Goal: Task Accomplishment & Management: Complete application form

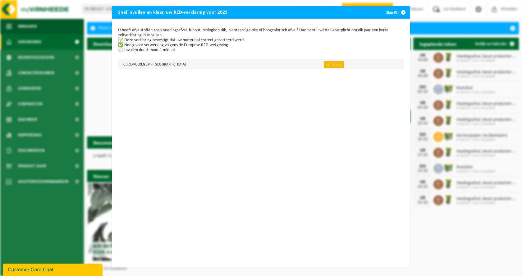
click at [324, 67] on link "👉 Vul in" at bounding box center [334, 64] width 21 height 7
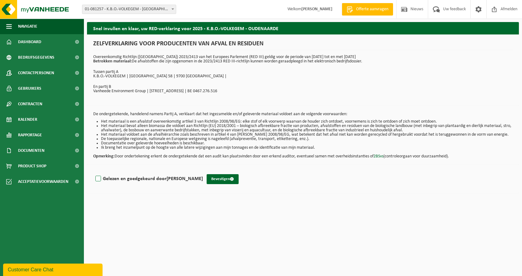
click at [98, 178] on label "Gelezen en goedgekeurd door EVELIEN GAUQUIER" at bounding box center [148, 178] width 109 height 9
click at [203, 171] on input "Gelezen en goedgekeurd door EVELIEN GAUQUIER" at bounding box center [203, 171] width 0 height 0
checkbox input "true"
click at [227, 179] on button "Bevestigen" at bounding box center [223, 179] width 32 height 10
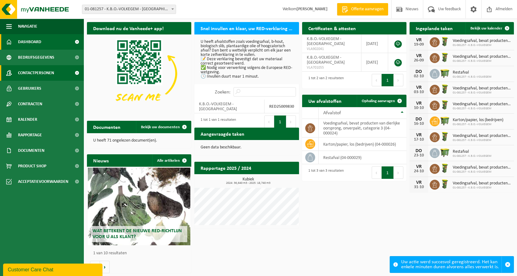
click at [47, 72] on span "Contactpersonen" at bounding box center [36, 73] width 36 height 16
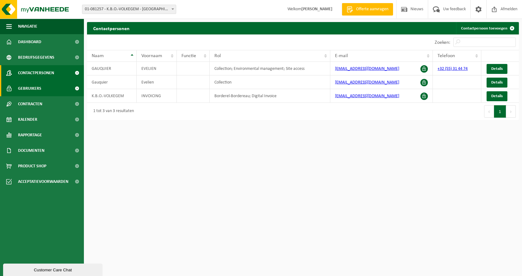
click at [26, 89] on span "Gebruikers" at bounding box center [29, 89] width 23 height 16
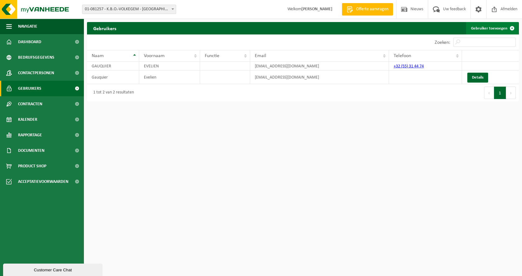
click at [511, 28] on span at bounding box center [512, 28] width 12 height 12
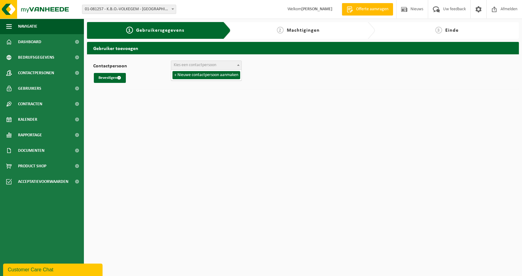
click at [210, 65] on span "Kies een contactpersoon" at bounding box center [195, 65] width 43 height 5
select select "0"
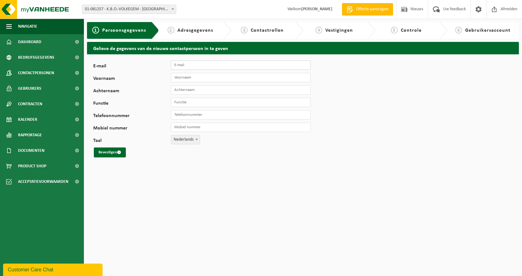
click at [190, 66] on input "E-mail" at bounding box center [241, 65] width 140 height 9
type input "[PERSON_NAME][EMAIL_ADDRESS][DOMAIN_NAME]"
click at [182, 80] on input "Voornaam" at bounding box center [241, 77] width 140 height 9
type input "Kenny"
click at [181, 89] on input "Achternaam" at bounding box center [241, 89] width 140 height 9
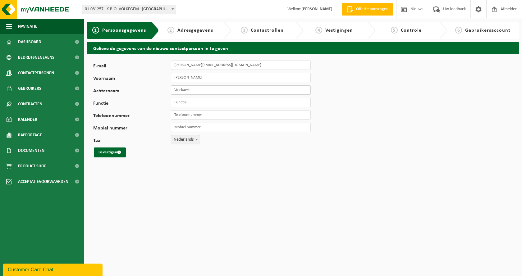
type input "Volckaert"
click at [184, 104] on input "Functie" at bounding box center [241, 102] width 140 height 9
type input "leerkracht LO"
click at [204, 116] on input "Telefoonnummer" at bounding box center [241, 114] width 140 height 9
type input "+32 483 03 88 37"
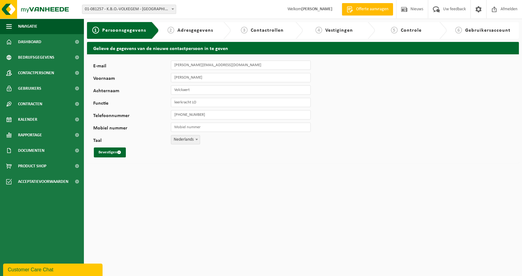
click at [180, 122] on div "E-mail kenny.volckaert@kbonet.be Voornaam Kenny Achternaam Volckaert Functie le…" at bounding box center [194, 109] width 202 height 97
click at [177, 127] on input "Mobiel nummer" at bounding box center [241, 127] width 140 height 9
type input "+32 483 03 88 37"
drag, startPoint x: 214, startPoint y: 116, endPoint x: 130, endPoint y: 105, distance: 84.3
click at [135, 105] on div "E-mail kenny.volckaert@kbonet.be Voornaam Kenny Achternaam Volckaert Functie le…" at bounding box center [194, 109] width 202 height 97
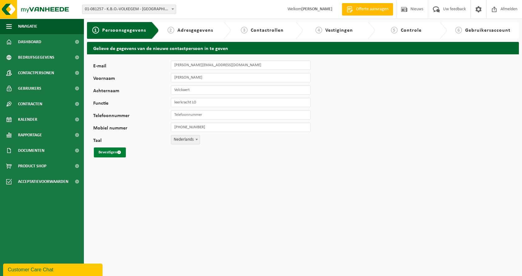
click at [104, 151] on button "Bevestigen" at bounding box center [110, 153] width 32 height 10
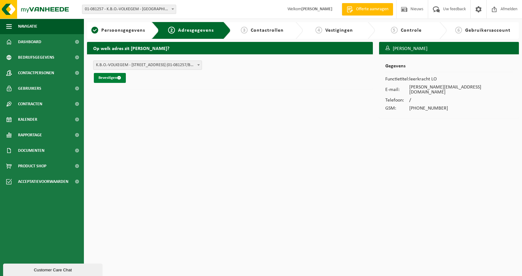
click at [105, 77] on button "Bevestigen" at bounding box center [110, 78] width 32 height 10
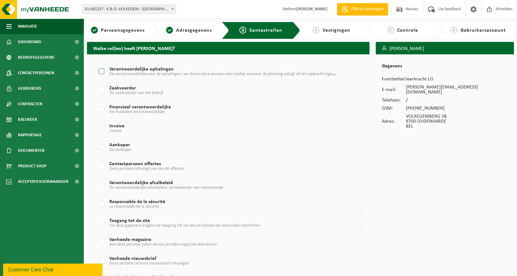
click at [101, 71] on label "Verantwoordelijke ophalingen De verantwoordelijke voor de ophalingen, we sturen…" at bounding box center [218, 71] width 240 height 9
click at [97, 64] on input "Verantwoordelijke ophalingen De verantwoordelijke voor de ophalingen, we sturen…" at bounding box center [96, 64] width 0 height 0
checkbox input "true"
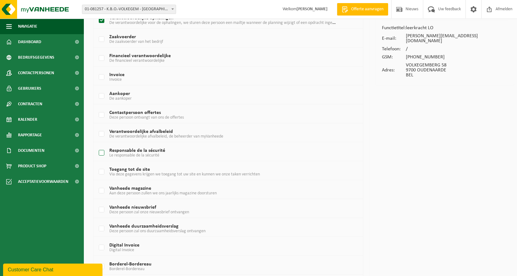
scroll to position [62, 0]
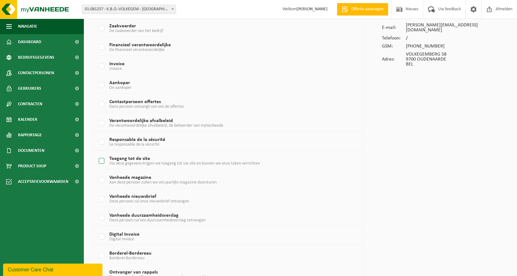
click at [98, 160] on label "Toegang tot de site Via deze gegevens krijgen we toegang tot uw site en kunnen …" at bounding box center [218, 161] width 240 height 9
click at [97, 153] on input "Toegang tot de site Via deze gegevens krijgen we toegang tot uw site en kunnen …" at bounding box center [96, 153] width 0 height 0
checkbox input "true"
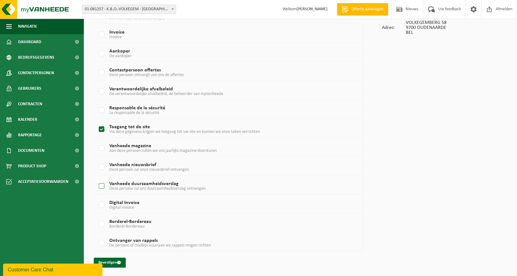
scroll to position [94, 0]
drag, startPoint x: 110, startPoint y: 261, endPoint x: 299, endPoint y: 278, distance: 189.3
click at [299, 182] on html "Vestiging: 01-081257 - K.B.O.-VOLKEGEM - OUDENAARDE 01-081257 - K.B.O.-VOLKEGEM…" at bounding box center [258, 44] width 517 height 276
click at [109, 262] on button "Bevestigen" at bounding box center [110, 262] width 32 height 10
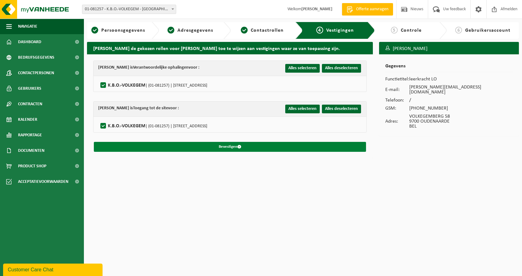
click at [231, 147] on button "Bevestigen" at bounding box center [230, 147] width 272 height 10
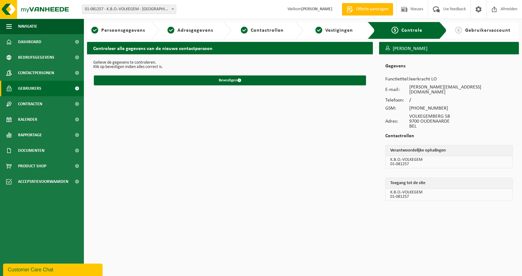
click at [30, 87] on span "Gebruikers" at bounding box center [29, 89] width 23 height 16
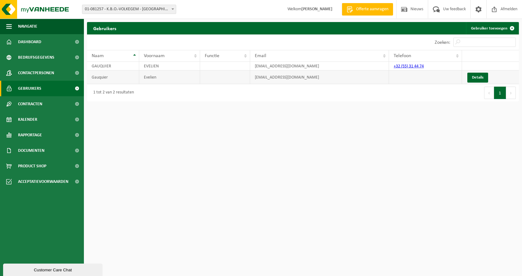
click at [274, 78] on td "[EMAIL_ADDRESS][DOMAIN_NAME]" at bounding box center [319, 78] width 139 height 14
click at [480, 78] on link "Details" at bounding box center [477, 78] width 21 height 10
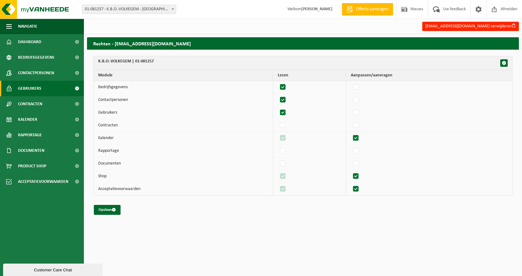
click at [38, 87] on span "Gebruikers" at bounding box center [29, 89] width 23 height 16
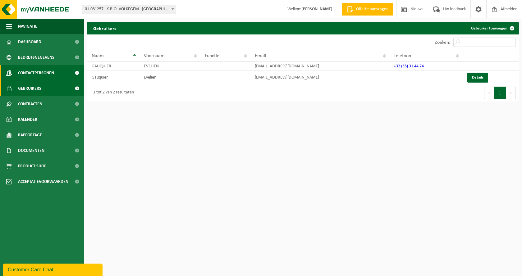
click at [42, 73] on span "Contactpersonen" at bounding box center [36, 73] width 36 height 16
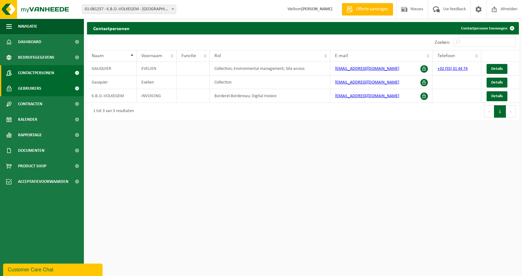
click at [26, 87] on span "Gebruikers" at bounding box center [29, 89] width 23 height 16
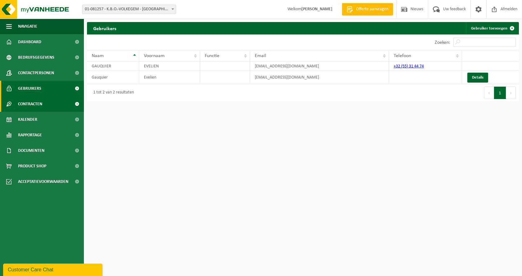
click at [28, 104] on span "Contracten" at bounding box center [30, 104] width 24 height 16
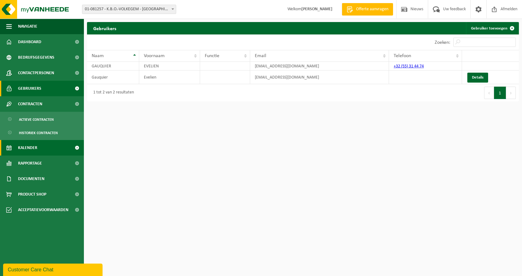
click at [28, 146] on span "Kalender" at bounding box center [27, 148] width 19 height 16
